Goal: Navigation & Orientation: Go to known website

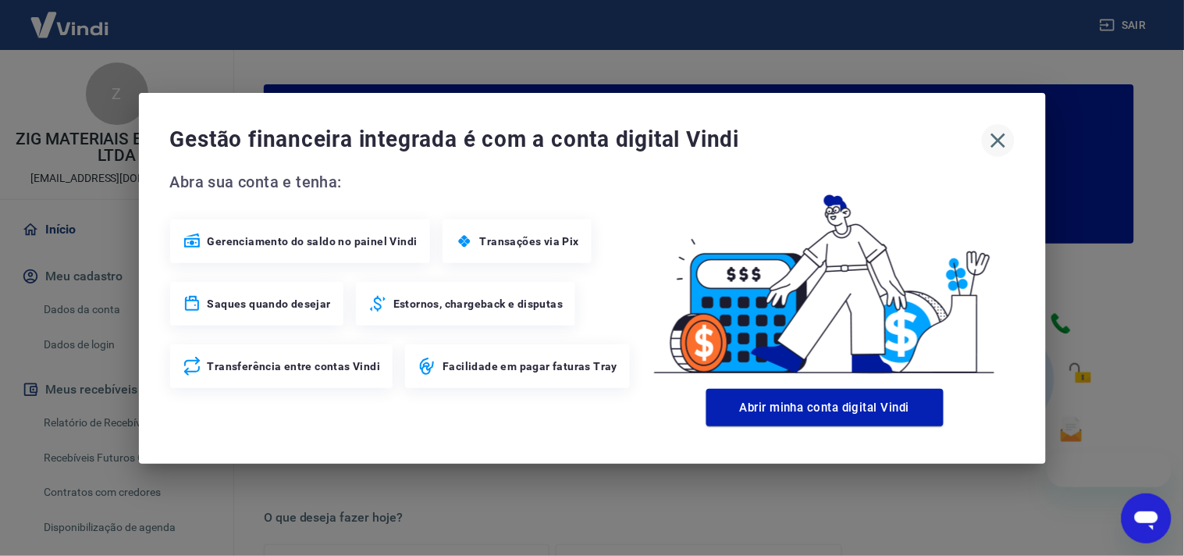
click at [999, 135] on icon "button" at bounding box center [997, 140] width 25 height 25
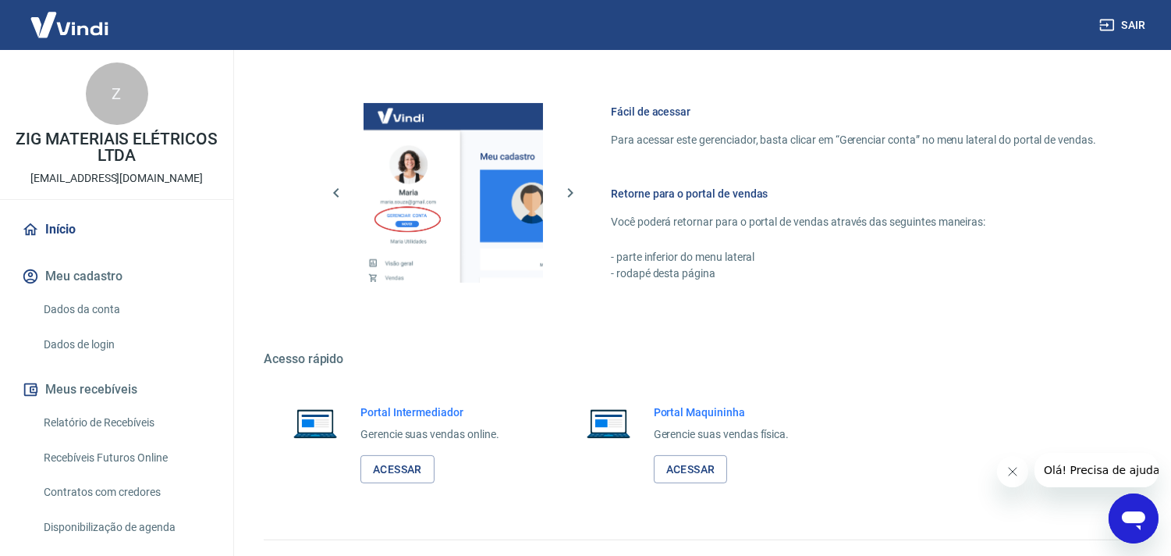
scroll to position [839, 0]
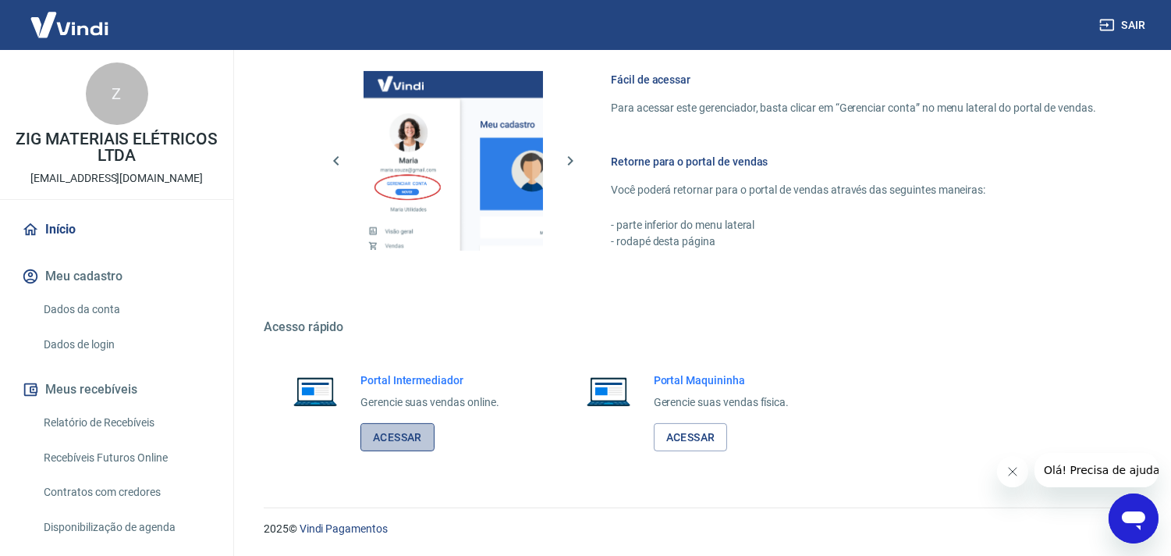
click at [403, 433] on link "Acessar" at bounding box center [397, 437] width 74 height 29
